Goal: Use online tool/utility: Utilize a website feature to perform a specific function

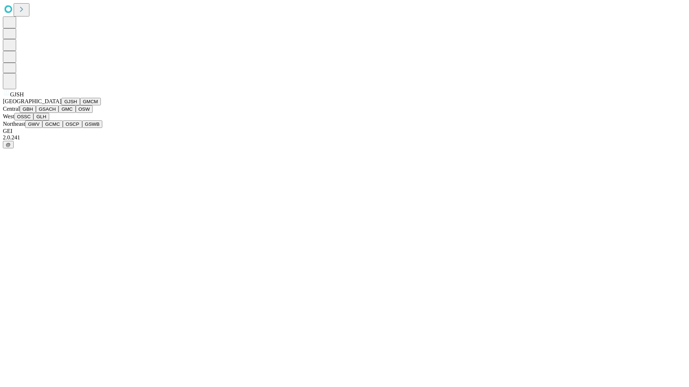
click at [61, 105] on button "GJSH" at bounding box center [70, 102] width 19 height 8
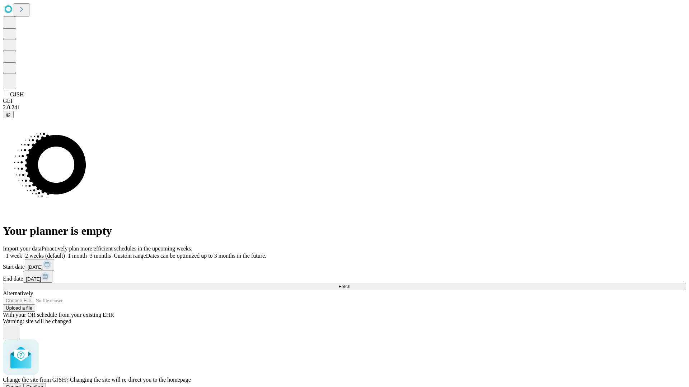
click at [43, 385] on span "Confirm" at bounding box center [35, 387] width 17 height 5
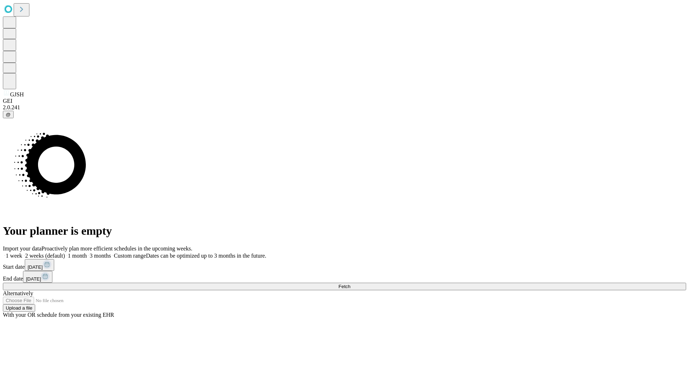
click at [87, 253] on label "1 month" at bounding box center [76, 256] width 22 height 6
click at [350, 284] on span "Fetch" at bounding box center [344, 286] width 12 height 5
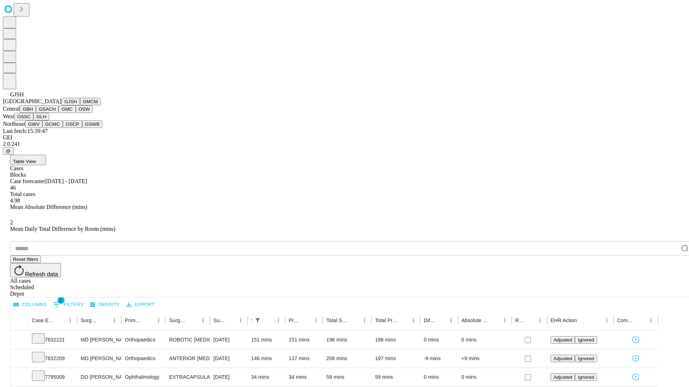
click at [80, 105] on button "GMCM" at bounding box center [90, 102] width 21 height 8
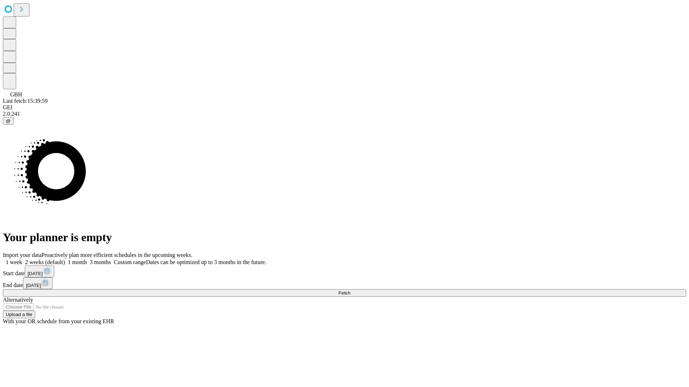
click at [87, 259] on label "1 month" at bounding box center [76, 262] width 22 height 6
click at [350, 291] on span "Fetch" at bounding box center [344, 293] width 12 height 5
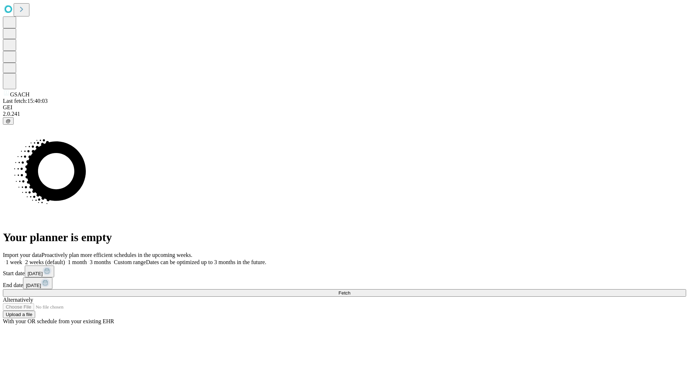
click at [350, 291] on span "Fetch" at bounding box center [344, 293] width 12 height 5
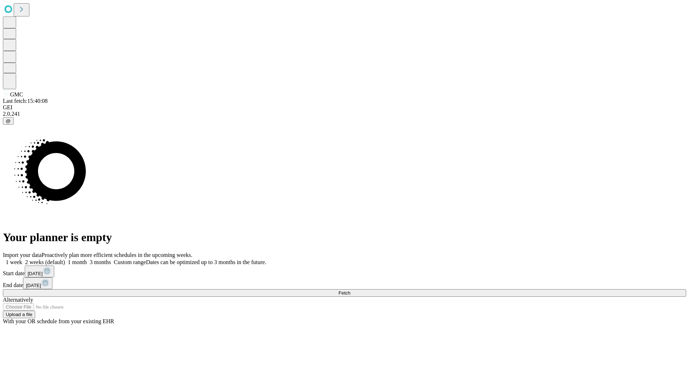
click at [87, 259] on label "1 month" at bounding box center [76, 262] width 22 height 6
click at [350, 291] on span "Fetch" at bounding box center [344, 293] width 12 height 5
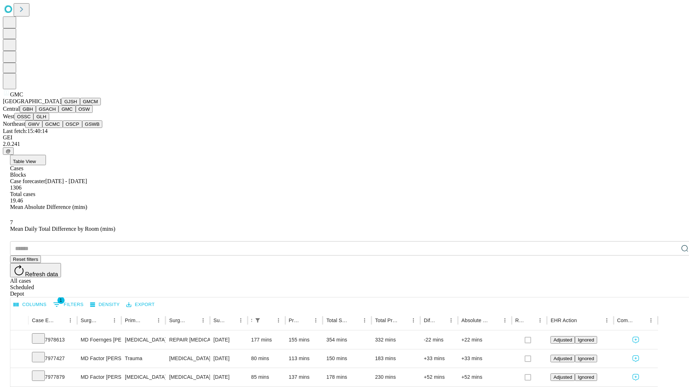
click at [76, 113] on button "OSW" at bounding box center [84, 109] width 17 height 8
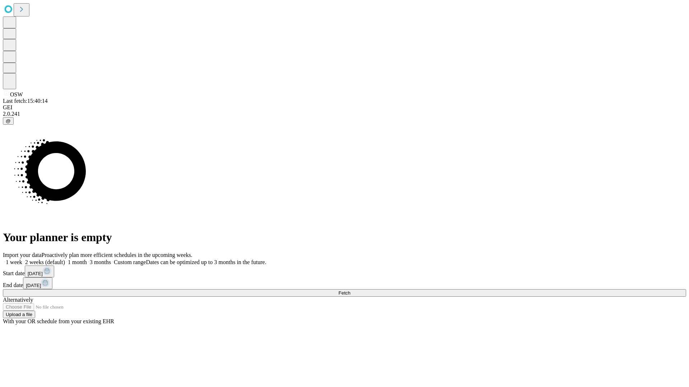
click at [87, 259] on label "1 month" at bounding box center [76, 262] width 22 height 6
click at [350, 291] on span "Fetch" at bounding box center [344, 293] width 12 height 5
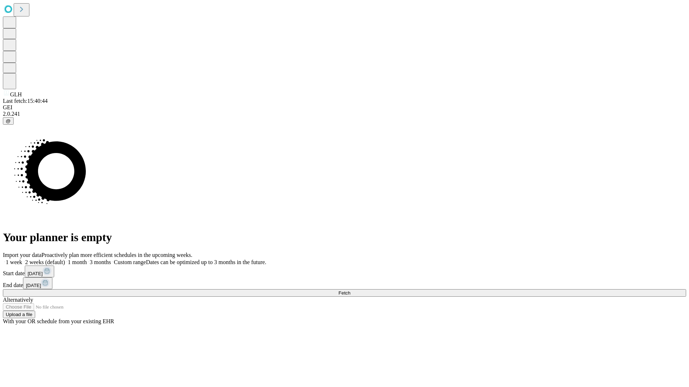
click at [87, 259] on label "1 month" at bounding box center [76, 262] width 22 height 6
click at [350, 291] on span "Fetch" at bounding box center [344, 293] width 12 height 5
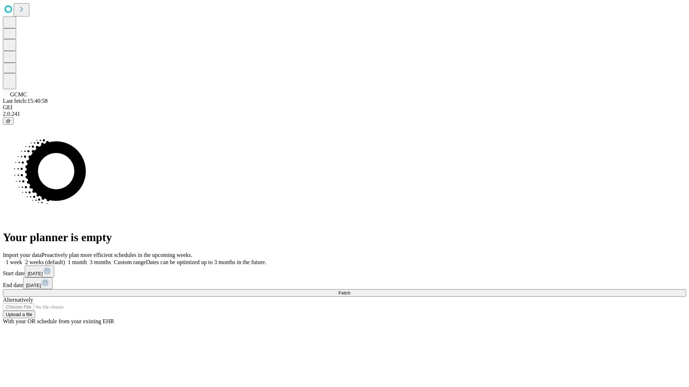
click at [87, 259] on label "1 month" at bounding box center [76, 262] width 22 height 6
click at [350, 291] on span "Fetch" at bounding box center [344, 293] width 12 height 5
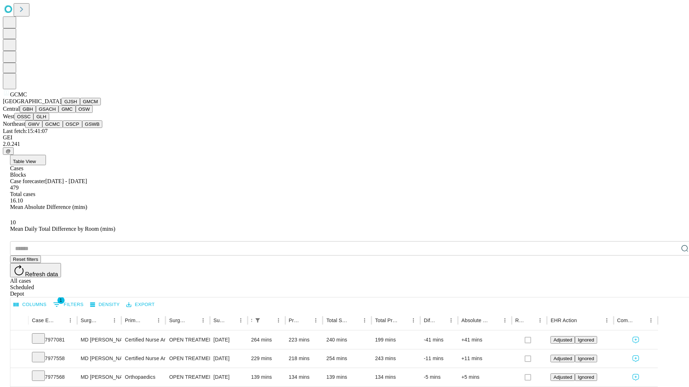
click at [63, 128] on button "OSCP" at bounding box center [72, 125] width 19 height 8
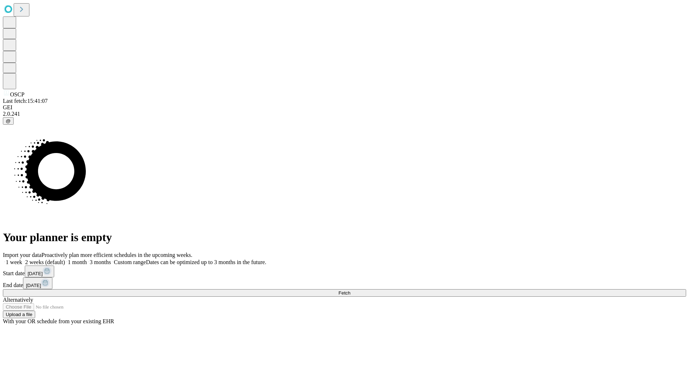
click at [87, 259] on label "1 month" at bounding box center [76, 262] width 22 height 6
click at [350, 291] on span "Fetch" at bounding box center [344, 293] width 12 height 5
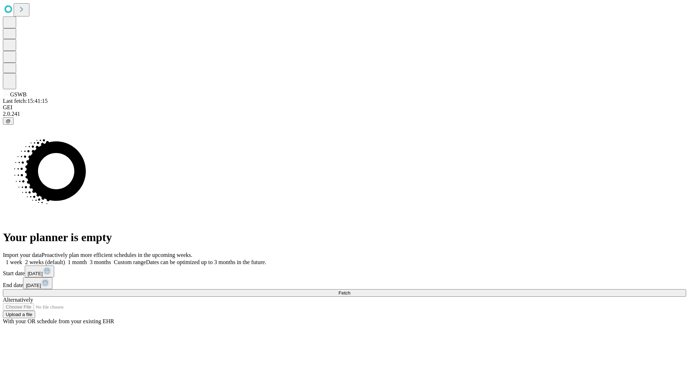
click at [87, 259] on label "1 month" at bounding box center [76, 262] width 22 height 6
click at [350, 291] on span "Fetch" at bounding box center [344, 293] width 12 height 5
